Goal: Task Accomplishment & Management: Manage account settings

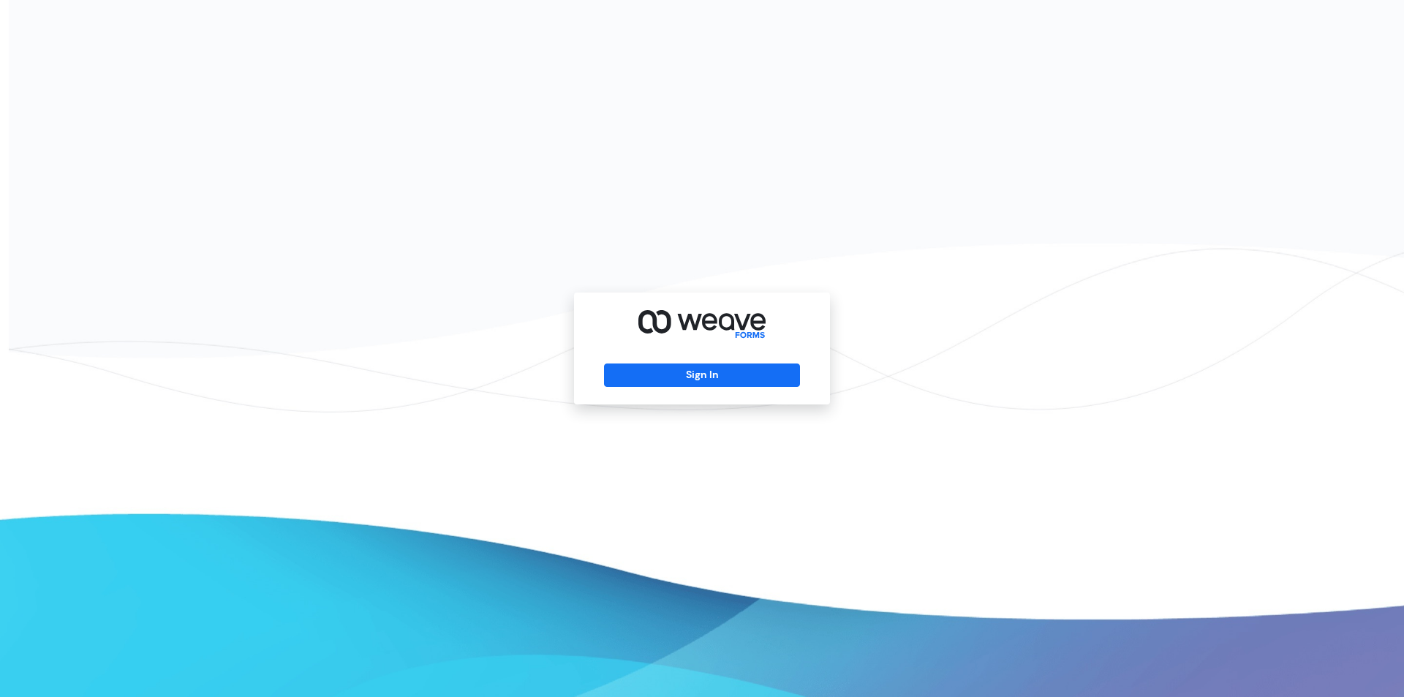
click at [767, 360] on div "Sign In" at bounding box center [702, 348] width 256 height 112
click at [754, 372] on button "Sign In" at bounding box center [701, 374] width 195 height 23
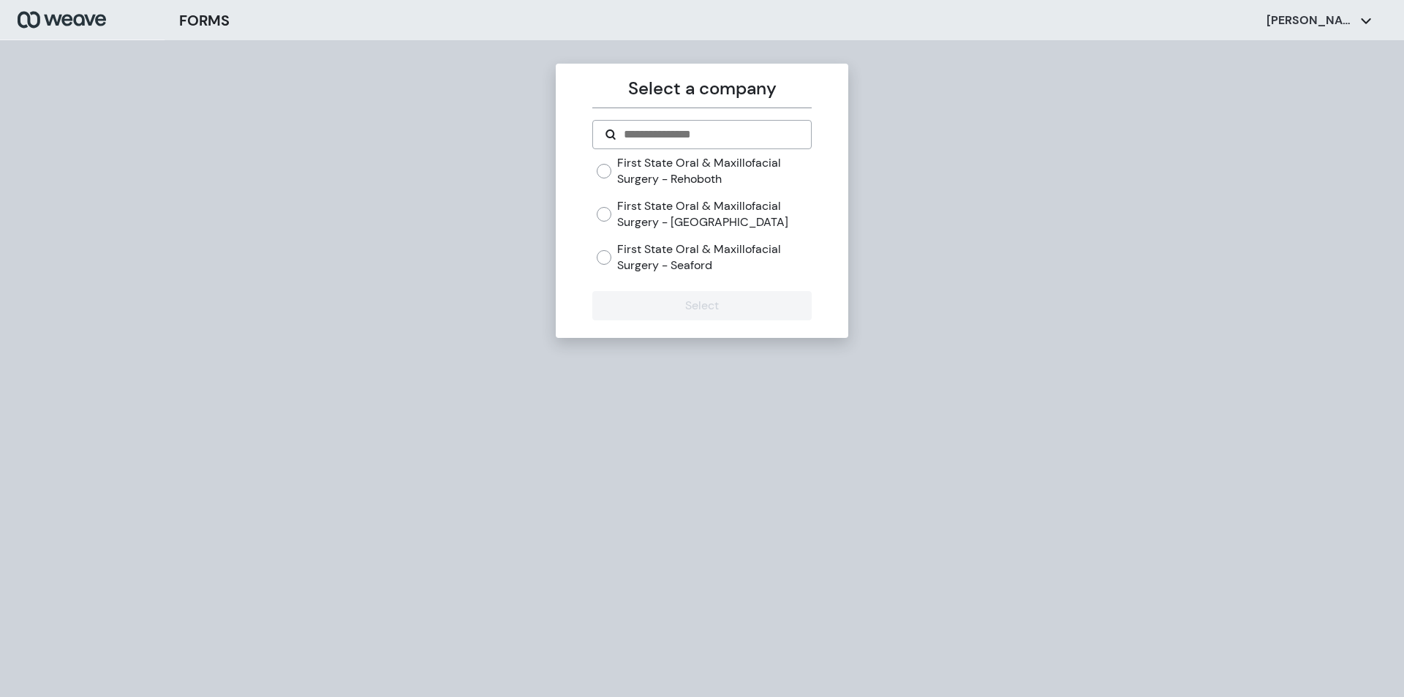
click at [697, 206] on label "First State Oral & Maxillofacial Surgery - [GEOGRAPHIC_DATA]" at bounding box center [714, 213] width 194 height 31
click at [707, 295] on button "Select" at bounding box center [701, 305] width 219 height 29
